Goal: Information Seeking & Learning: Check status

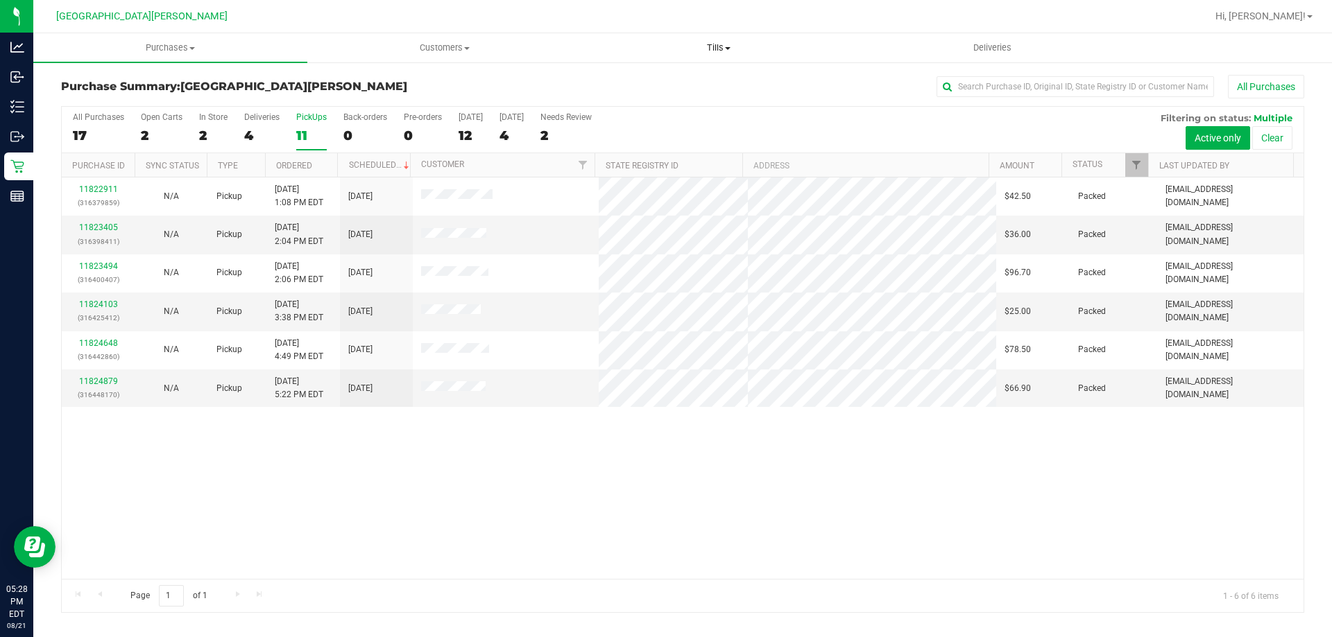
click at [730, 41] on uib-tab-heading "Tills Manage tills Reconcile e-payments" at bounding box center [718, 48] width 273 height 28
click at [671, 79] on span "Manage tills" at bounding box center [628, 84] width 94 height 12
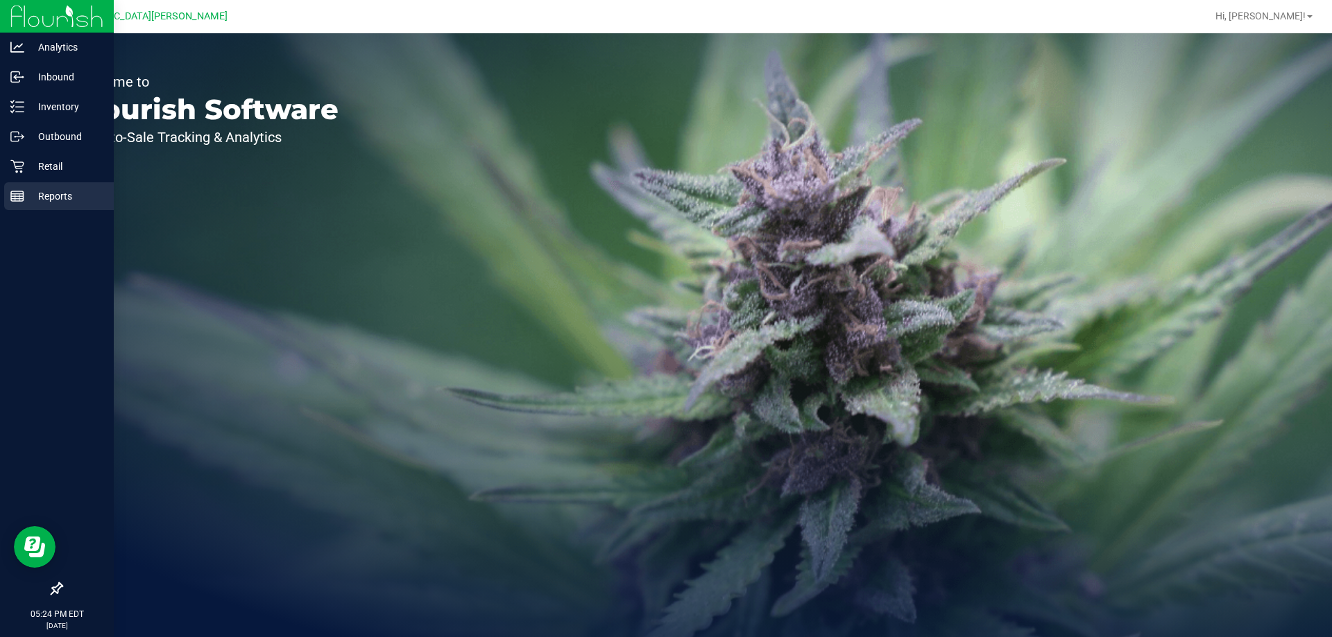
click at [50, 197] on p "Reports" at bounding box center [65, 196] width 83 height 17
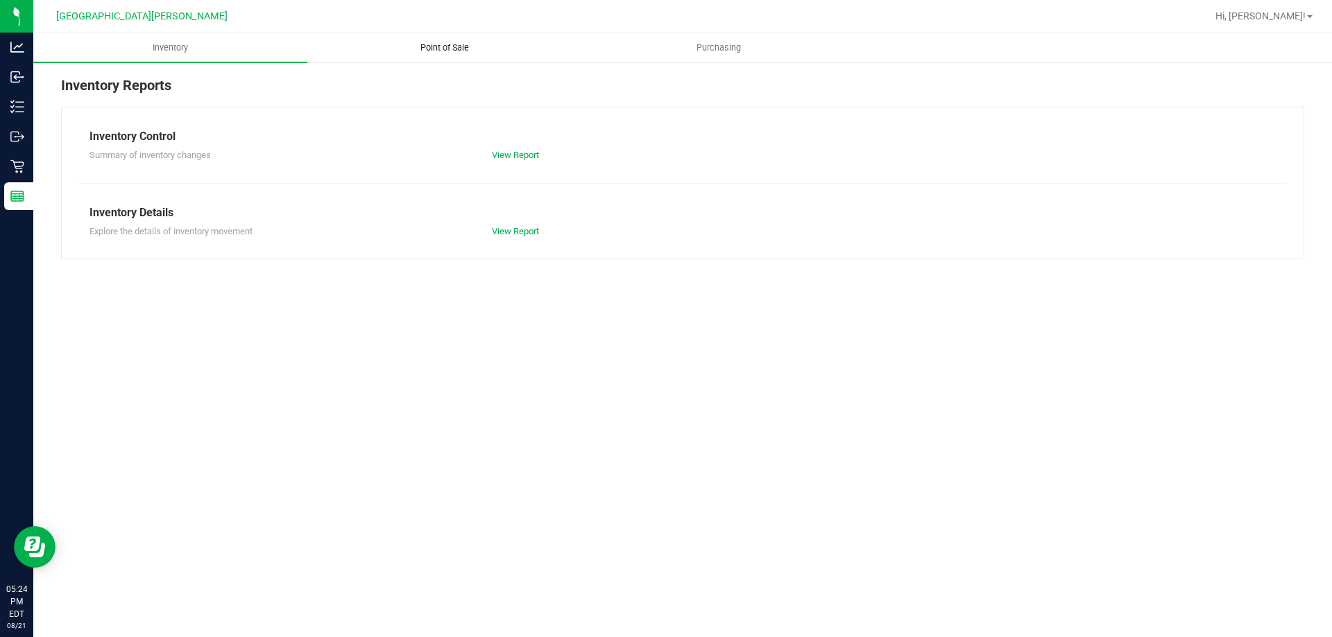
click at [434, 42] on span "Point of Sale" at bounding box center [445, 48] width 86 height 12
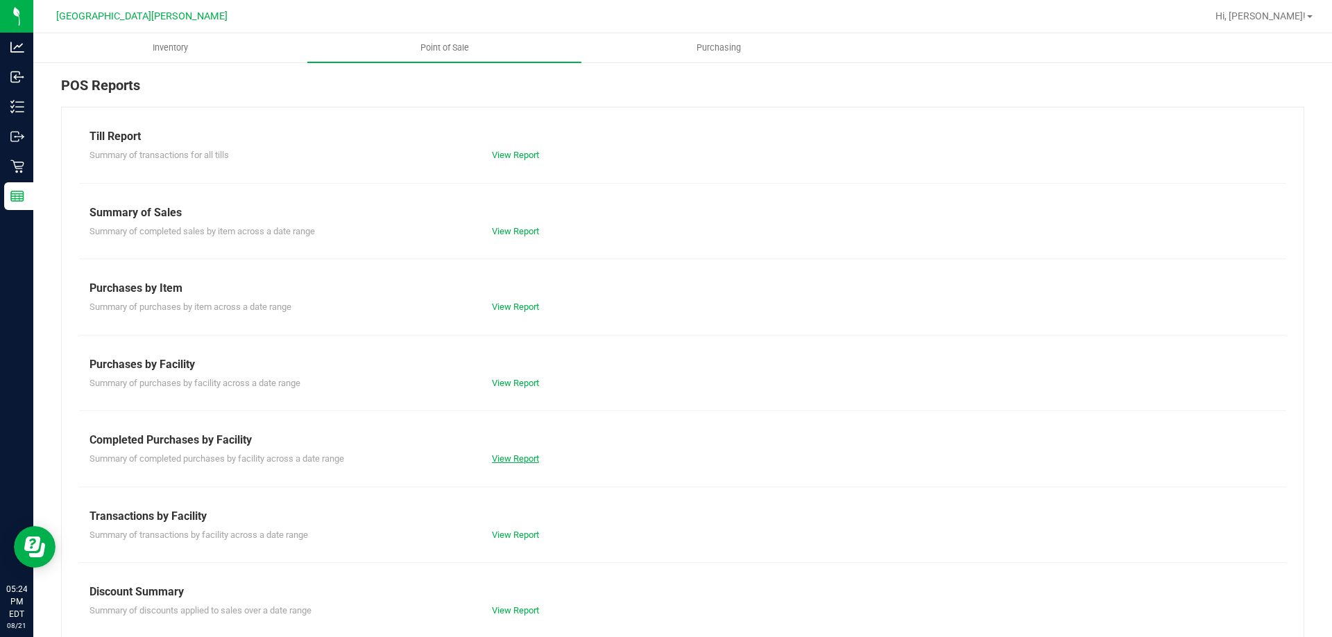
click at [518, 459] on link "View Report" at bounding box center [515, 459] width 47 height 10
